Goal: Find specific page/section: Find specific page/section

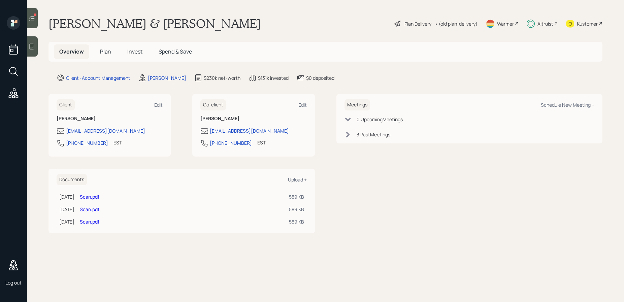
click at [32, 25] on div at bounding box center [32, 18] width 11 height 20
